Goal: Browse casually

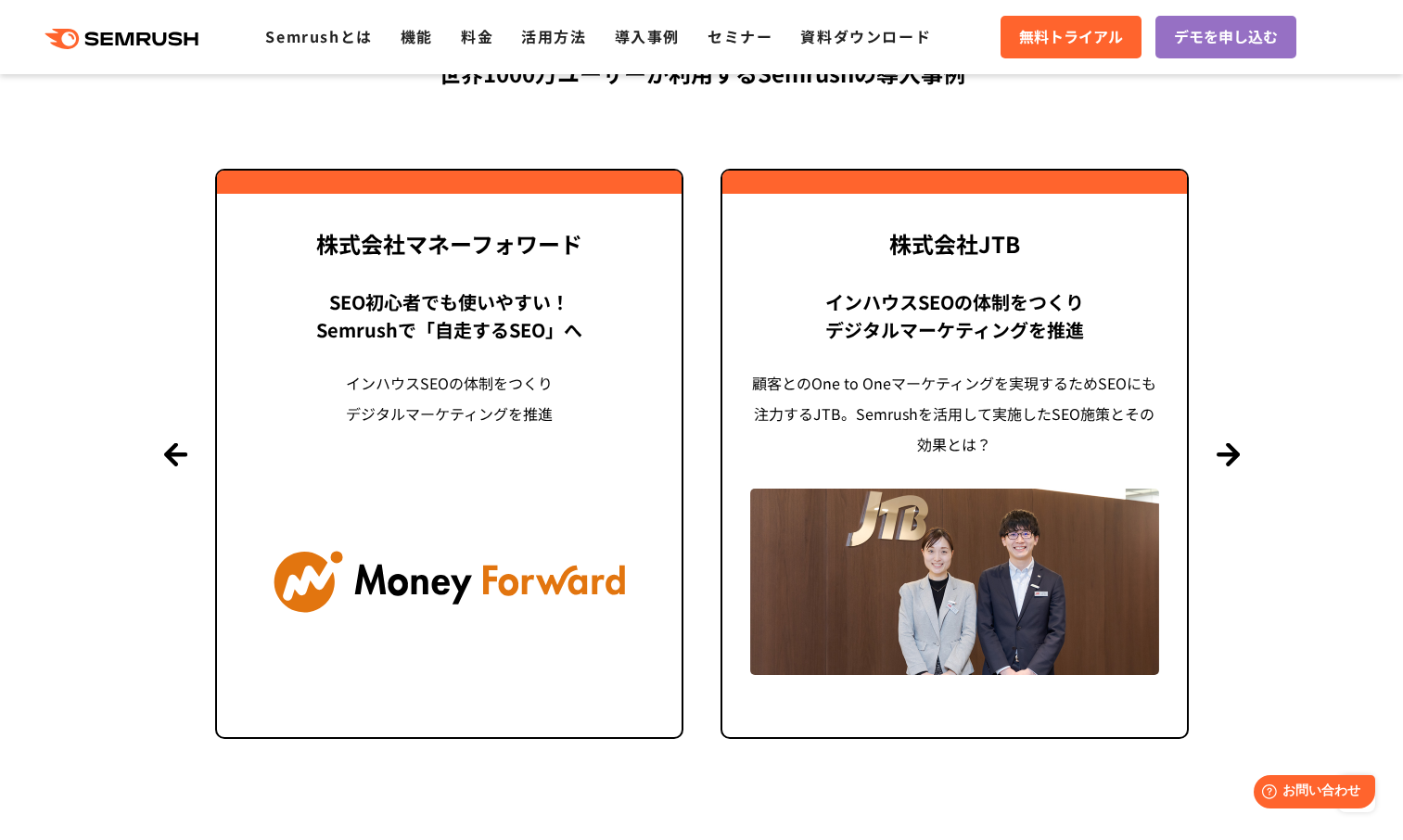
scroll to position [4450, 0]
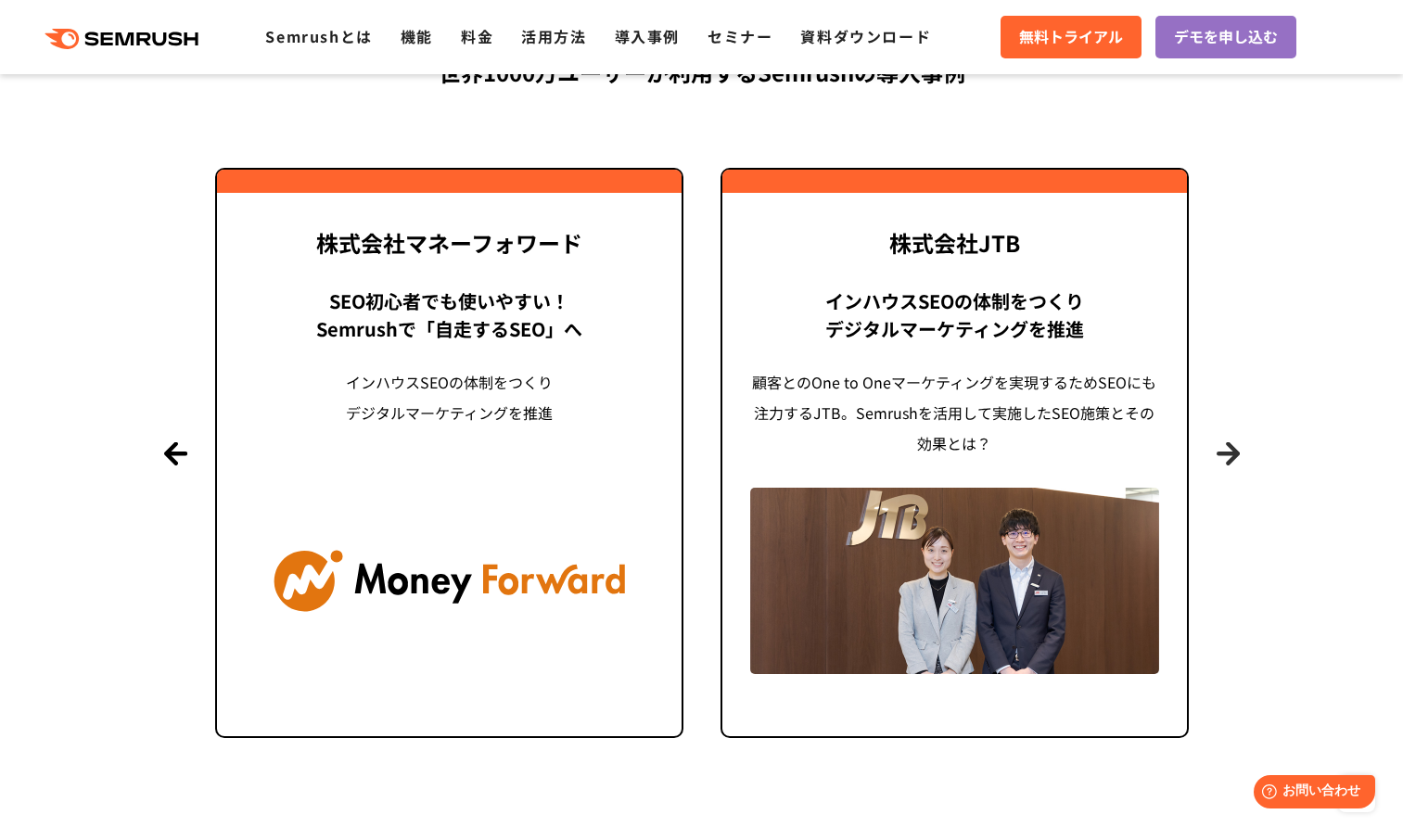
click at [1217, 458] on button "Next" at bounding box center [1228, 452] width 23 height 23
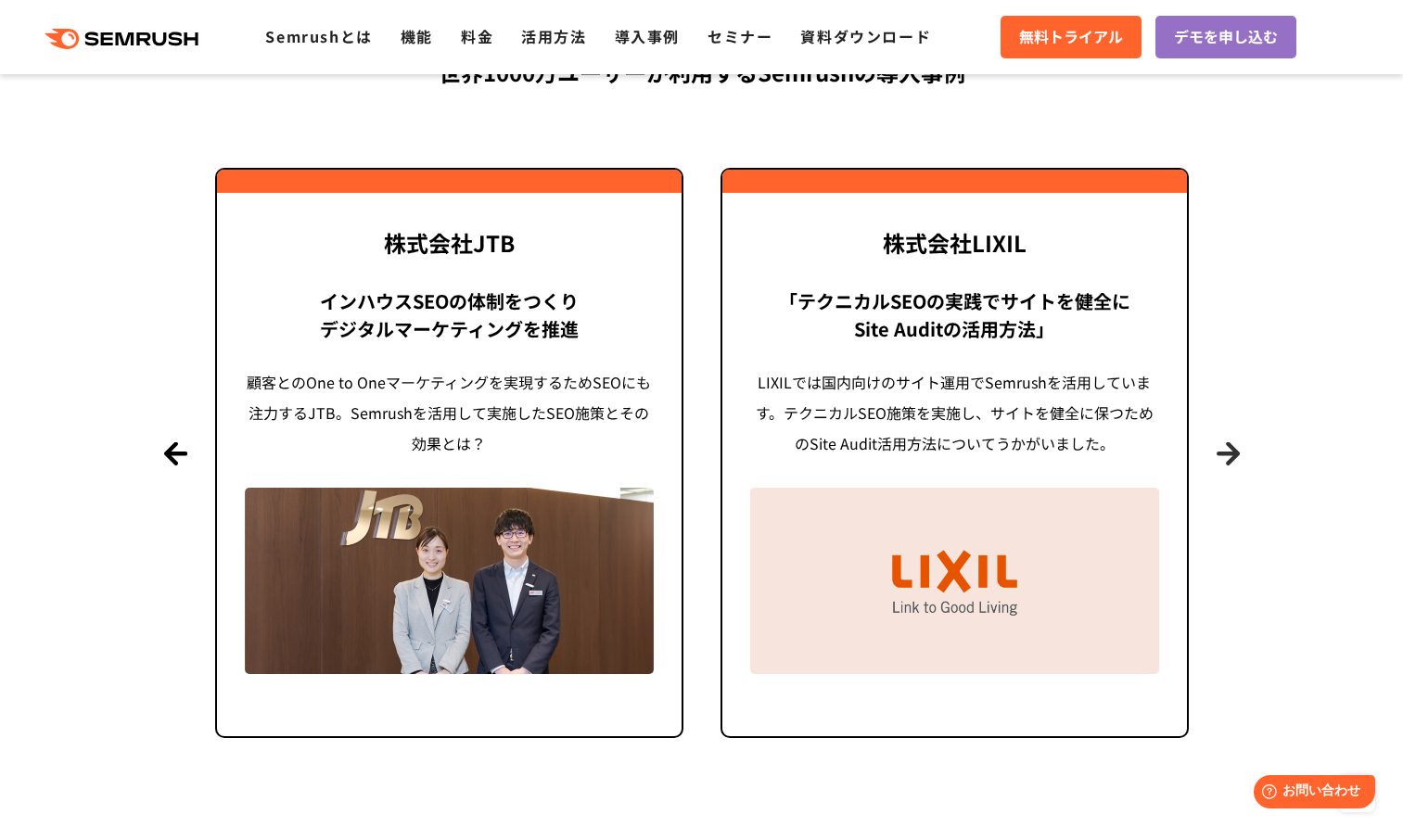
click at [1217, 458] on button "Next" at bounding box center [1228, 452] width 23 height 23
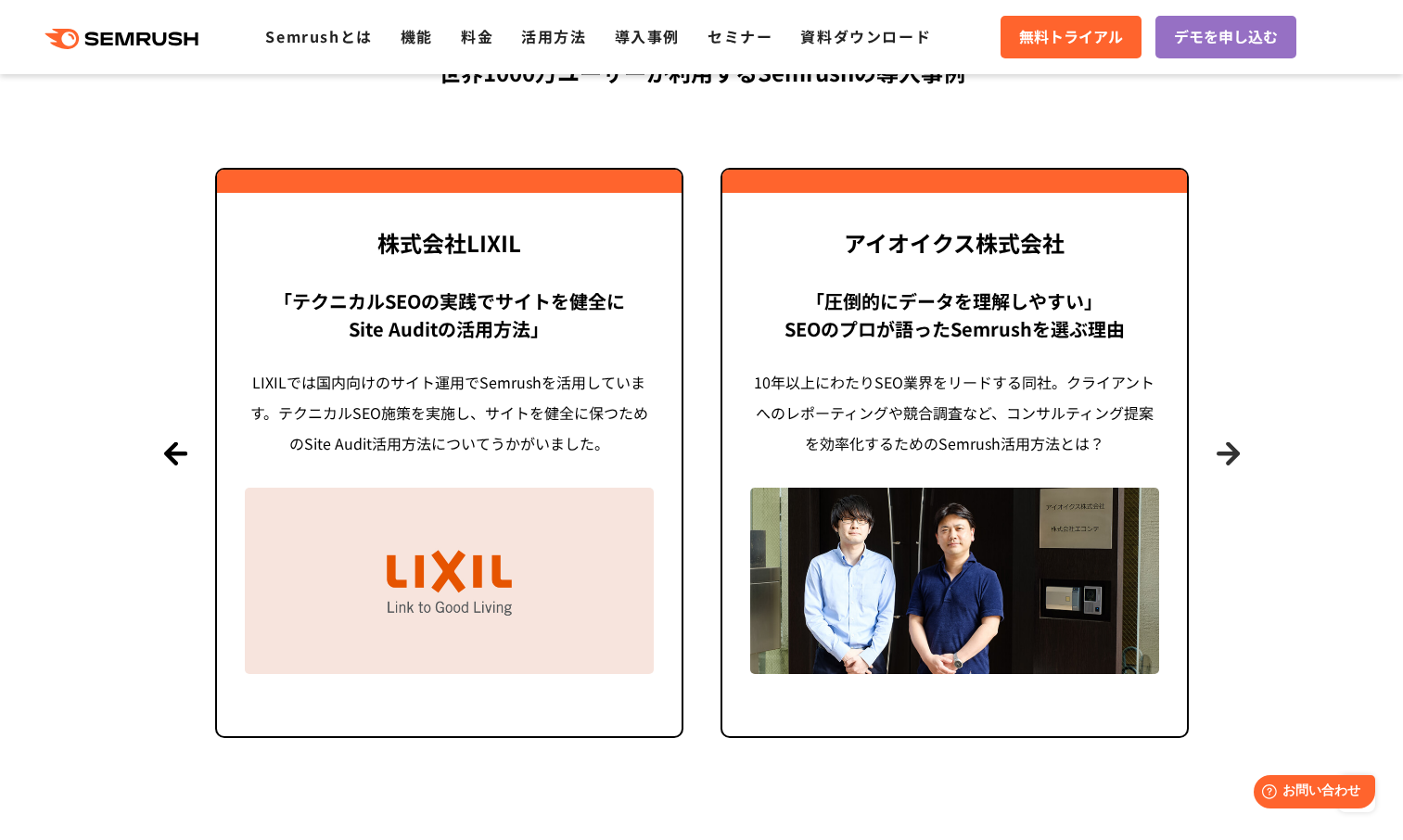
click at [1217, 458] on button "Next" at bounding box center [1228, 452] width 23 height 23
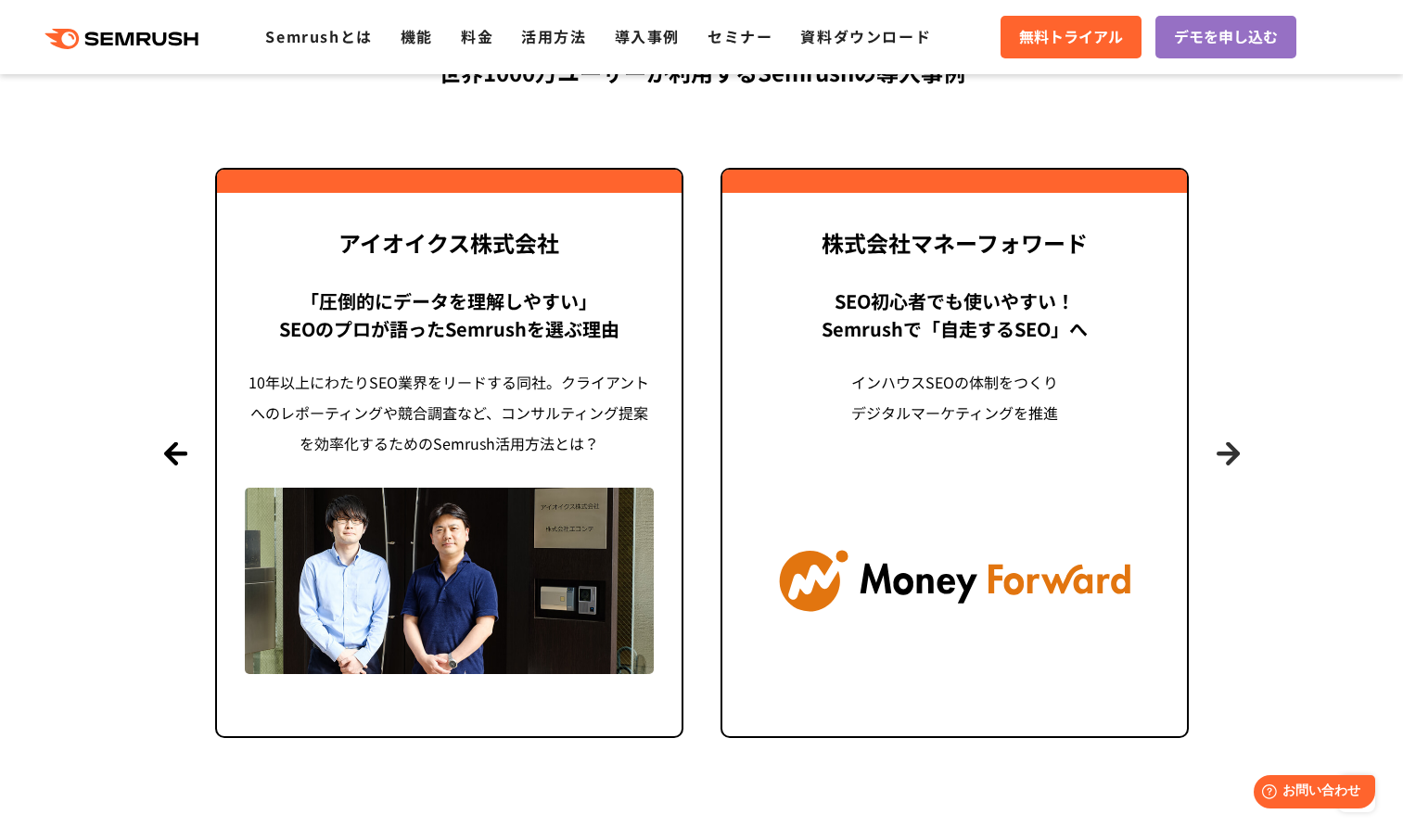
click at [1217, 458] on button "Next" at bounding box center [1228, 452] width 23 height 23
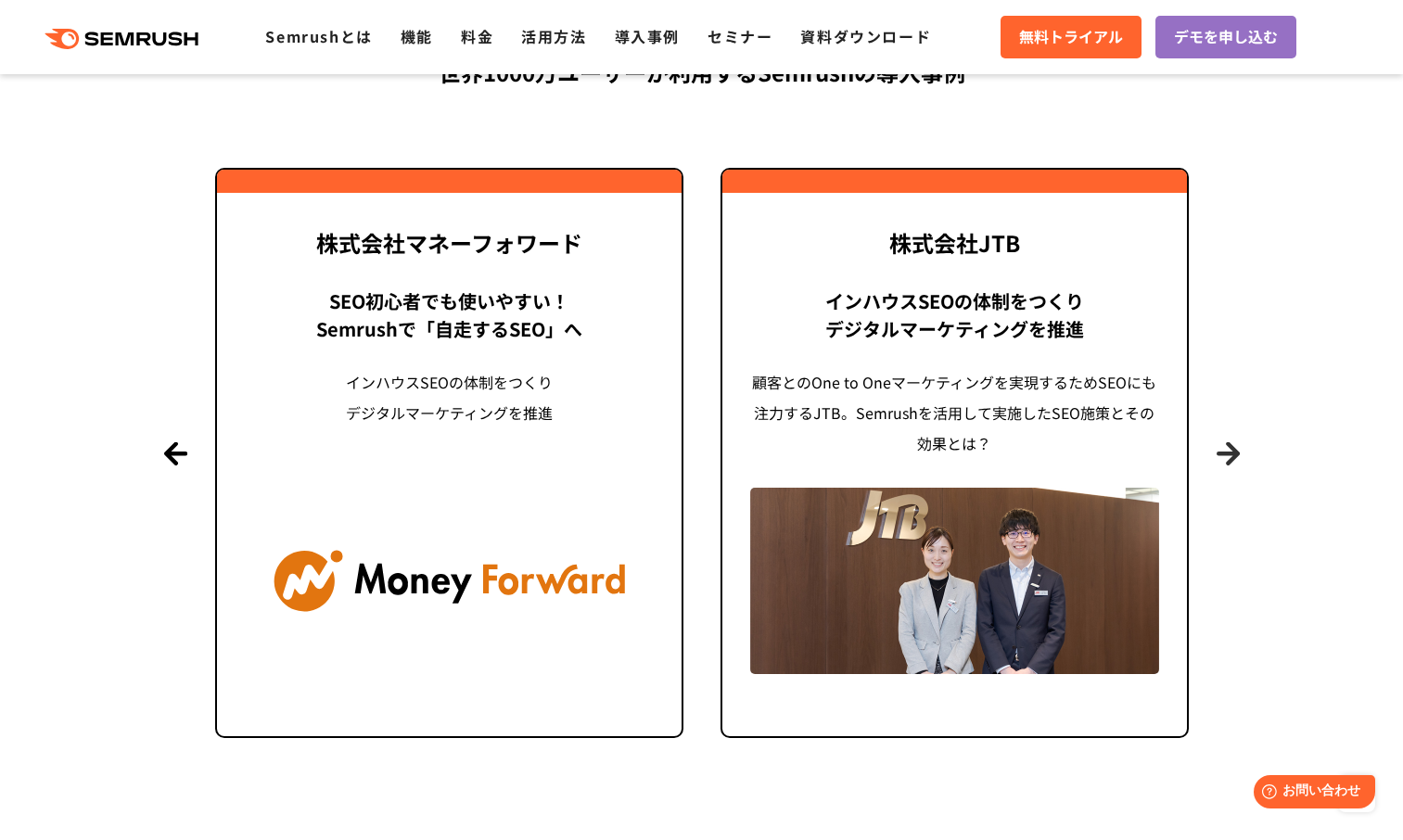
click at [1217, 458] on button "Next" at bounding box center [1228, 452] width 23 height 23
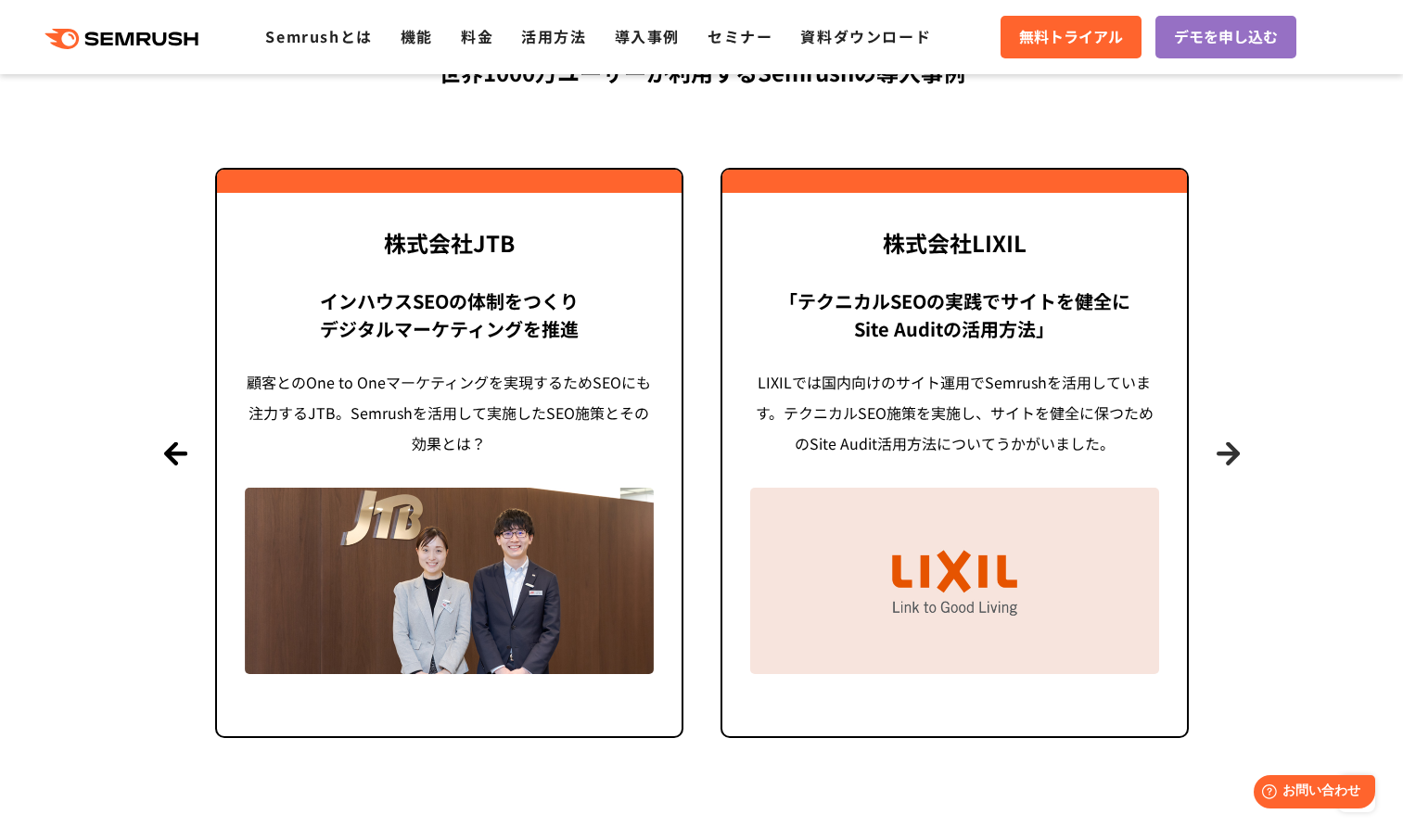
click at [1217, 458] on button "Next" at bounding box center [1228, 452] width 23 height 23
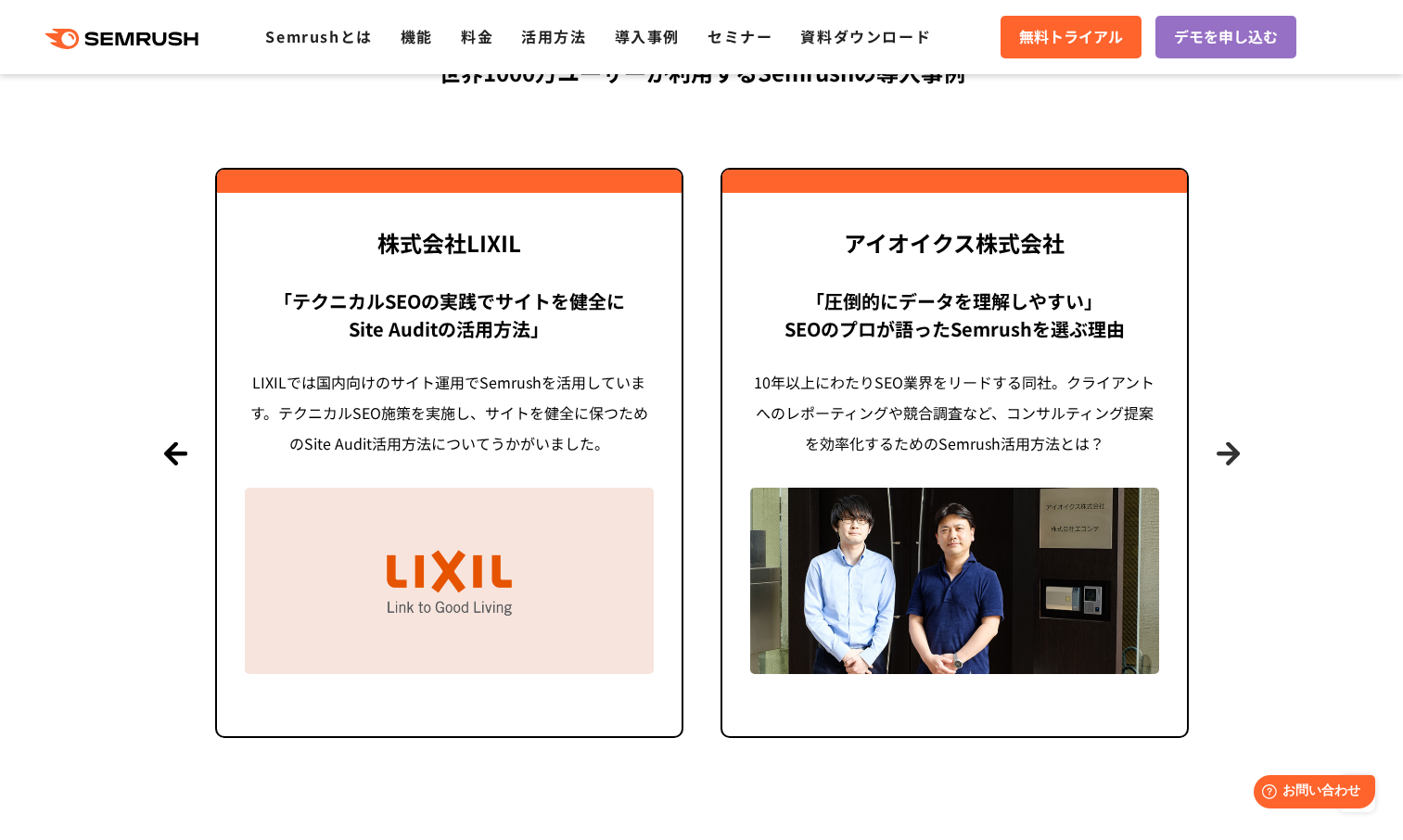
click at [1217, 458] on button "Next" at bounding box center [1228, 452] width 23 height 23
